Goal: Information Seeking & Learning: Learn about a topic

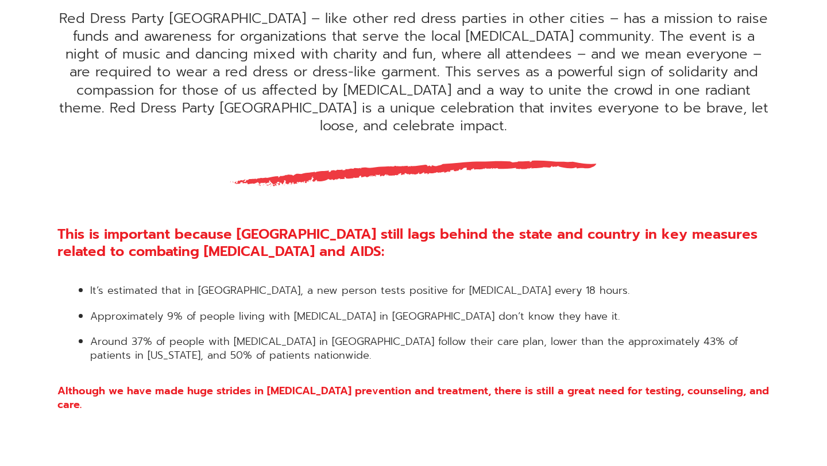
scroll to position [497, 0]
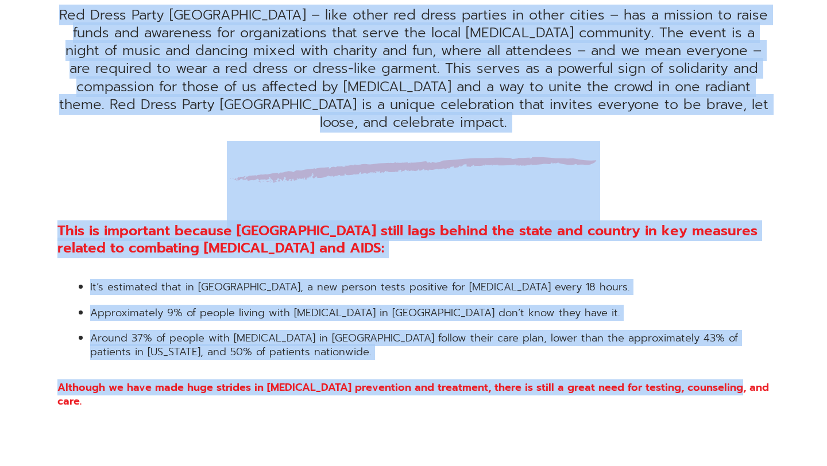
drag, startPoint x: 732, startPoint y: 372, endPoint x: 54, endPoint y: 214, distance: 696.0
click at [54, 214] on div "Red Dress Party [GEOGRAPHIC_DATA] – like other red dress parties in other citie…" at bounding box center [413, 107] width 747 height 601
copy div "Lor Ipsum Dolor Sit Ametc – adip elits doe tempo incidid ut labor etdolo – mag …"
click at [335, 236] on h3 "This is important because [GEOGRAPHIC_DATA] still lags behind the state and cou…" at bounding box center [413, 239] width 712 height 34
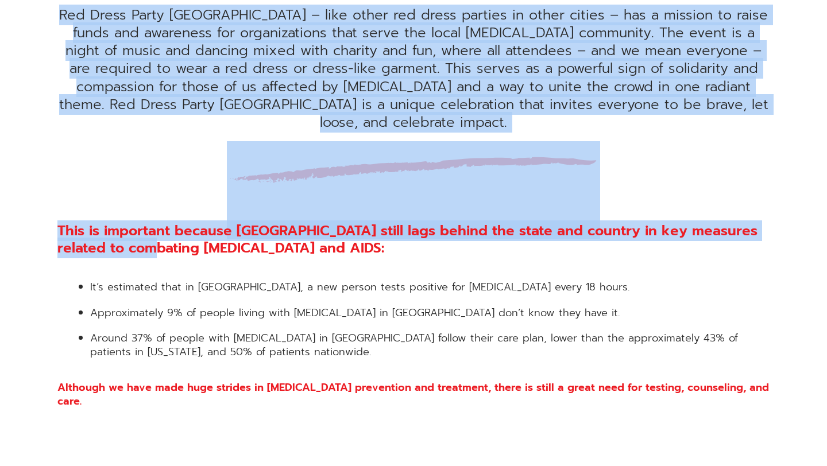
drag, startPoint x: 55, startPoint y: 211, endPoint x: 165, endPoint y: 232, distance: 112.2
click at [166, 233] on div "Red Dress Party [GEOGRAPHIC_DATA] – like other red dress parties in other citie…" at bounding box center [413, 107] width 747 height 601
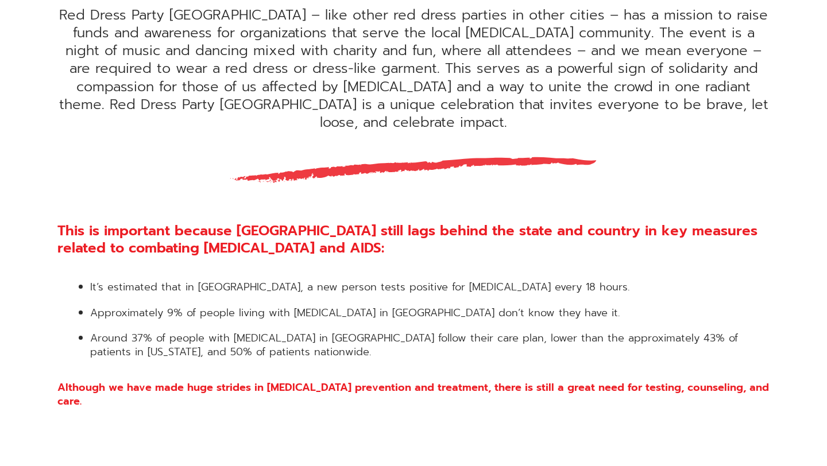
click at [268, 227] on h3 "This is important because [GEOGRAPHIC_DATA] still lags behind the state and cou…" at bounding box center [413, 239] width 712 height 34
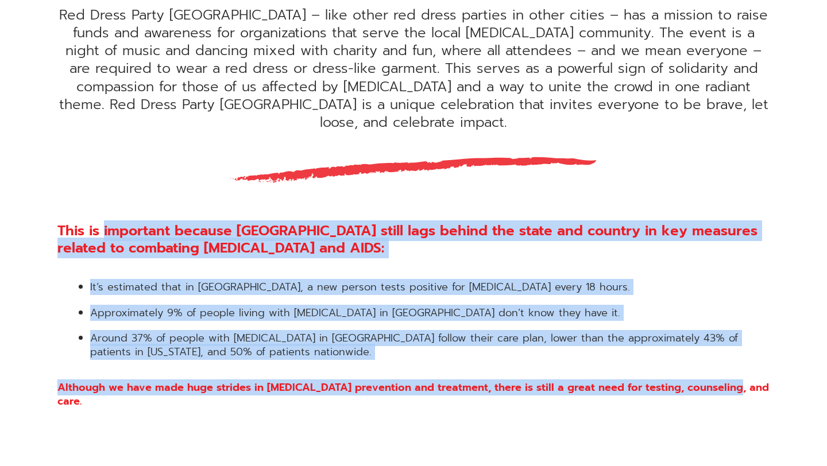
drag, startPoint x: 104, startPoint y: 212, endPoint x: 602, endPoint y: 380, distance: 525.5
click at [603, 380] on div "Red Dress Party [GEOGRAPHIC_DATA] – like other red dress parties in other citie…" at bounding box center [413, 143] width 827 height 709
copy div "important because [GEOGRAPHIC_DATA] still lags behind the state and country in …"
click at [655, 347] on div "This is important because [GEOGRAPHIC_DATA] still lags behind the state and cou…" at bounding box center [413, 315] width 712 height 186
